Goal: Transaction & Acquisition: Purchase product/service

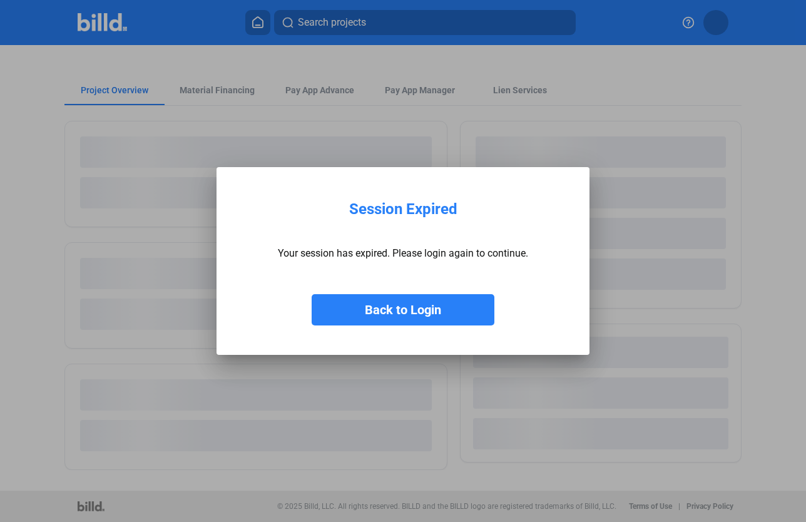
click at [454, 310] on button "Back to Login" at bounding box center [403, 309] width 183 height 31
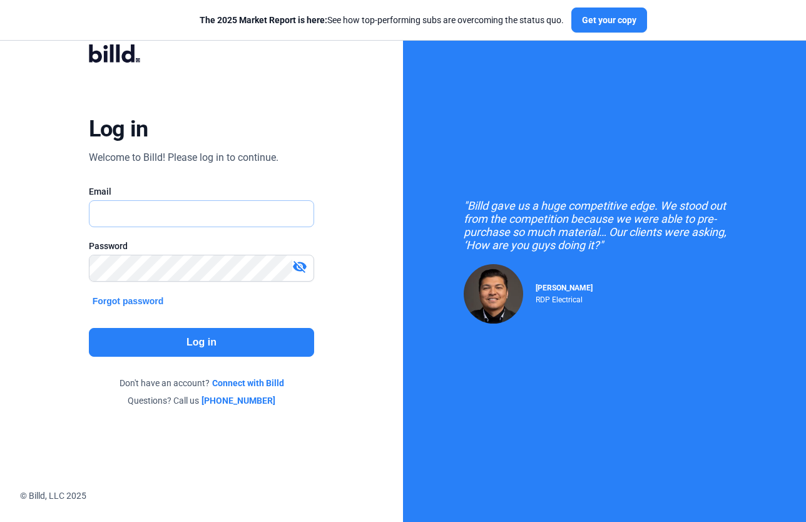
click at [176, 213] on input "text" at bounding box center [194, 214] width 211 height 26
type input "[PERSON_NAME][EMAIL_ADDRESS][DOMAIN_NAME]"
click at [226, 345] on button "Log in" at bounding box center [202, 342] width 226 height 29
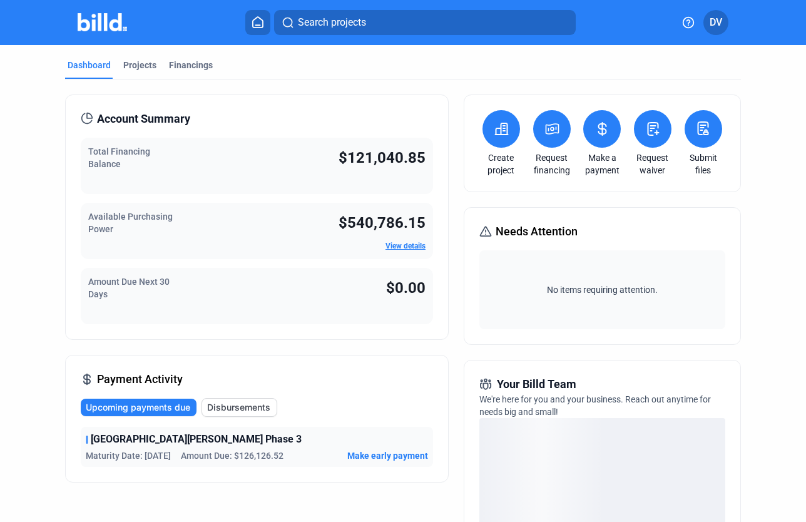
drag, startPoint x: 138, startPoint y: 64, endPoint x: 153, endPoint y: 93, distance: 33.0
click at [138, 64] on div "Projects" at bounding box center [139, 65] width 33 height 13
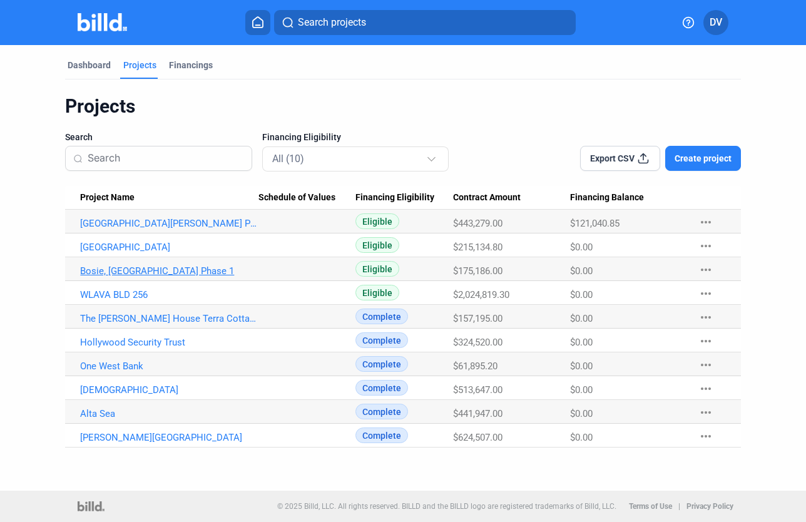
click at [114, 229] on link "Bosie, [GEOGRAPHIC_DATA] Phase 1" at bounding box center [169, 223] width 178 height 11
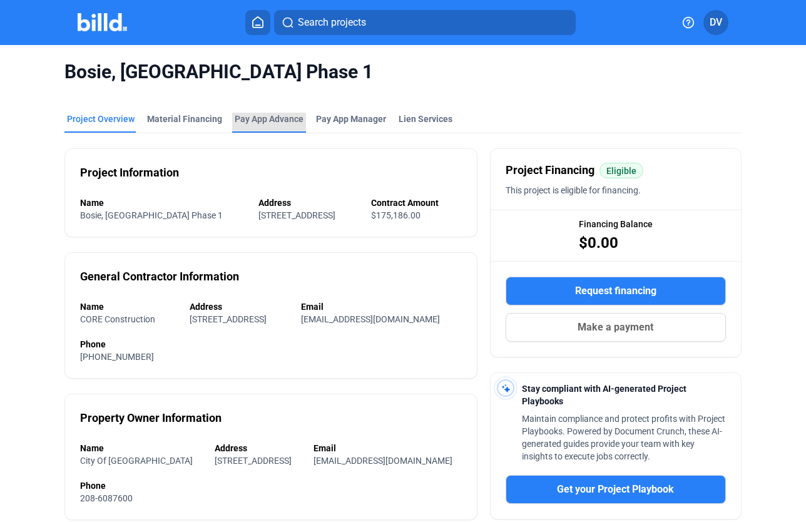
click at [236, 123] on div "Pay App Advance" at bounding box center [269, 119] width 69 height 13
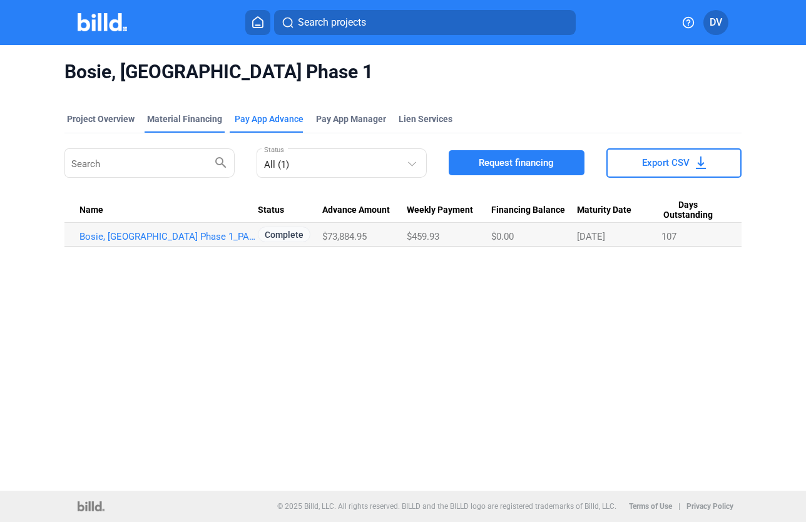
click at [182, 115] on div "Material Financing" at bounding box center [184, 119] width 75 height 13
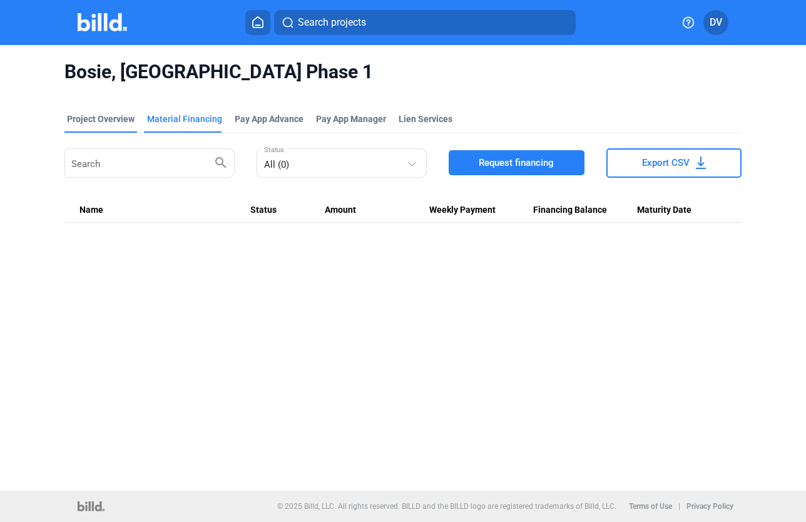
click at [115, 120] on div "Project Overview" at bounding box center [101, 119] width 68 height 13
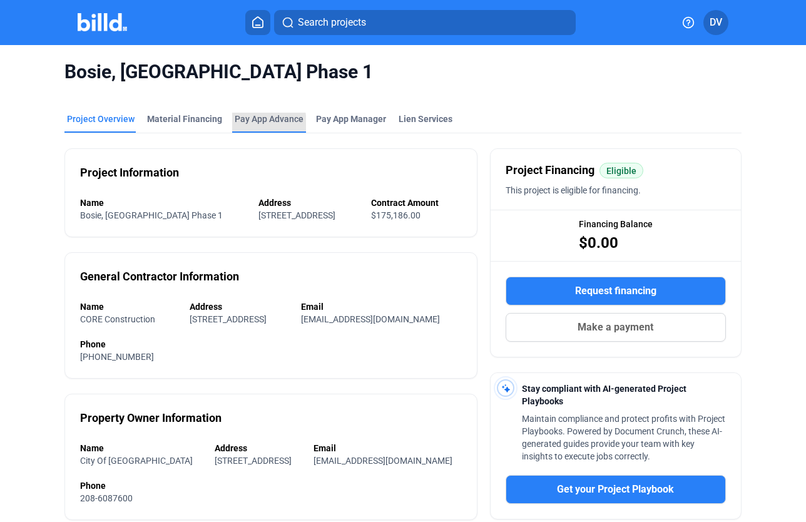
click at [246, 123] on div "Pay App Advance" at bounding box center [269, 119] width 69 height 13
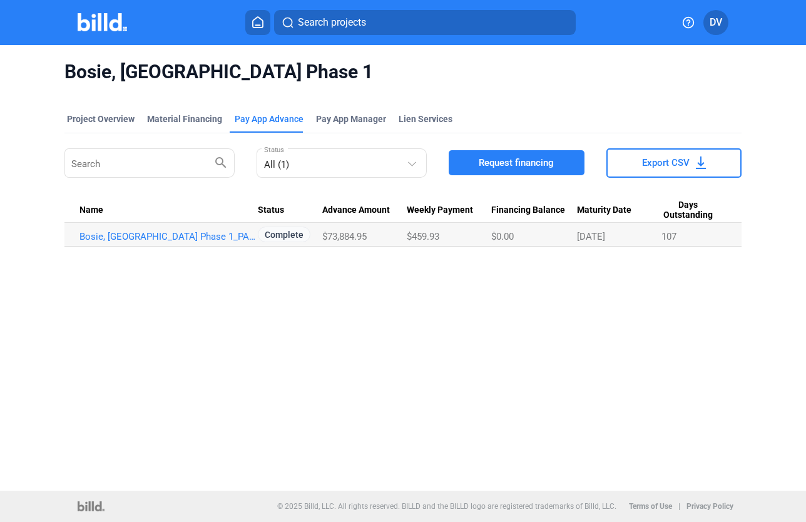
drag, startPoint x: 615, startPoint y: 238, endPoint x: 568, endPoint y: 235, distance: 47.0
click at [568, 235] on tr "Bosie, [GEOGRAPHIC_DATA] Phase 1_PA_MAR Complete $73,884.95 $459.93 $0.00 [DATE…" at bounding box center [402, 235] width 677 height 24
click at [354, 121] on span "Pay App Manager" at bounding box center [351, 119] width 70 height 13
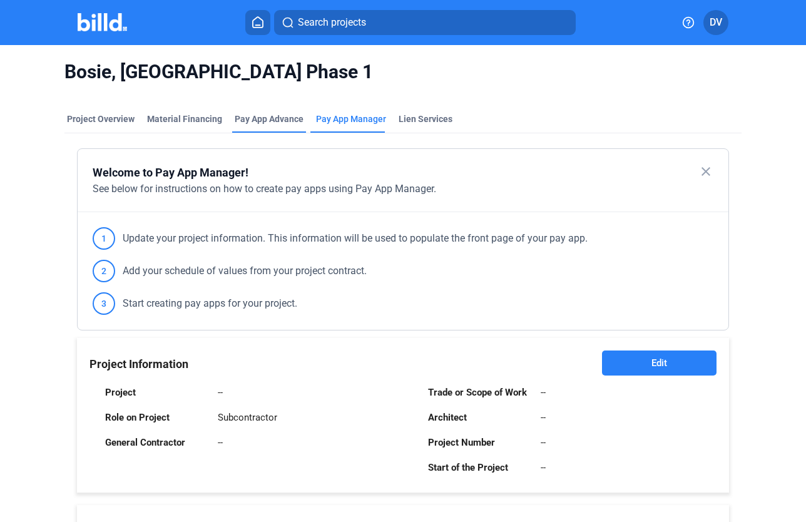
click at [262, 121] on div "Pay App Advance" at bounding box center [269, 119] width 69 height 13
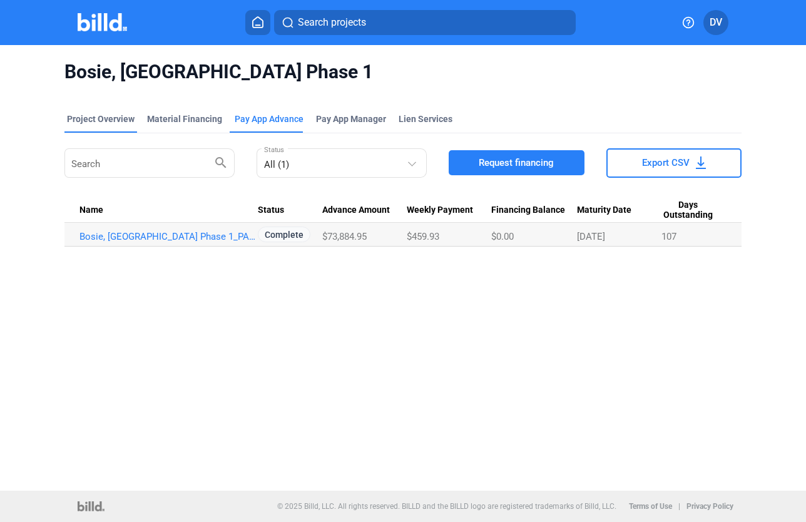
click at [108, 116] on div "Project Overview" at bounding box center [101, 119] width 68 height 13
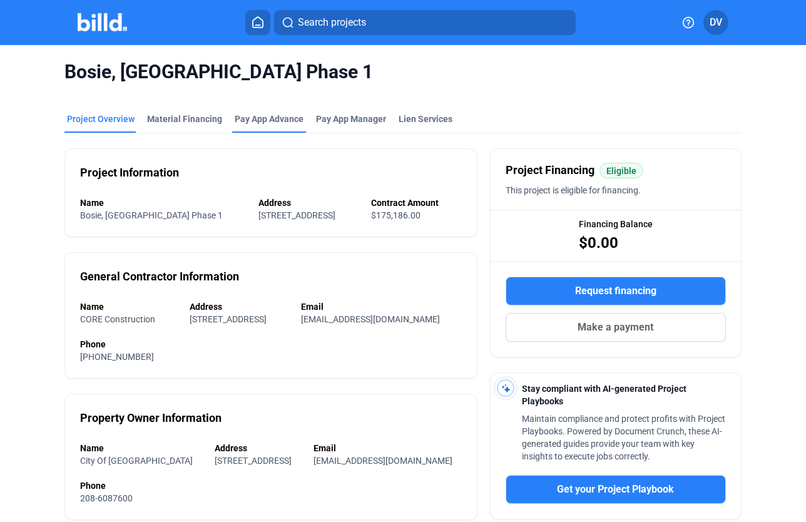
click at [272, 118] on div "Pay App Advance" at bounding box center [269, 119] width 69 height 13
